Goal: Information Seeking & Learning: Learn about a topic

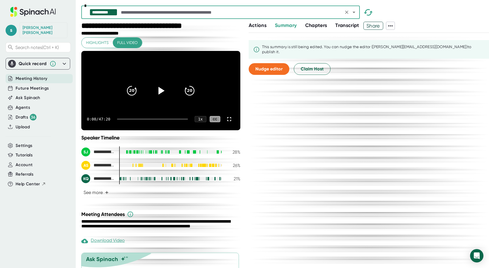
click at [322, 27] on span "Chapters" at bounding box center [316, 25] width 22 height 6
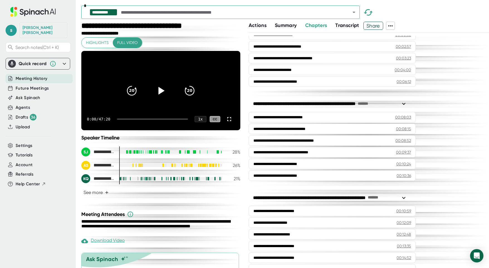
scroll to position [84, 0]
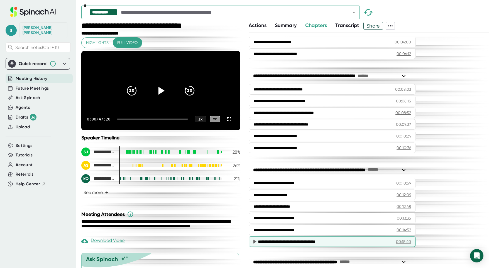
click at [331, 239] on div "**********" at bounding box center [323, 242] width 130 height 6
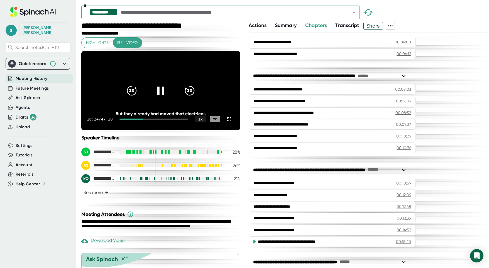
click at [154, 93] on icon at bounding box center [161, 91] width 14 height 14
click at [161, 92] on icon at bounding box center [161, 91] width 14 height 14
click at [187, 92] on icon "20" at bounding box center [190, 91] width 14 height 14
click at [155, 95] on icon at bounding box center [161, 91] width 14 height 14
